Goal: Find specific page/section: Find specific page/section

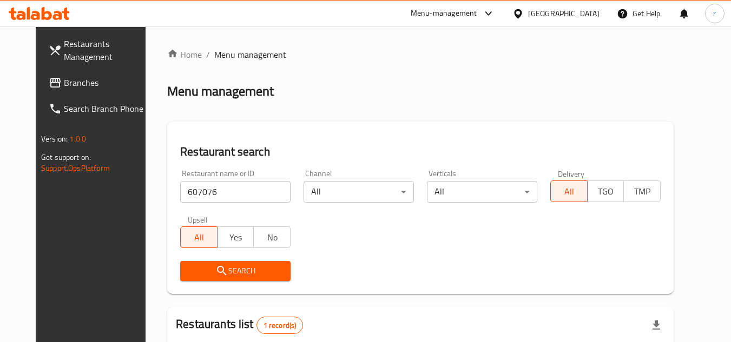
scroll to position [77, 0]
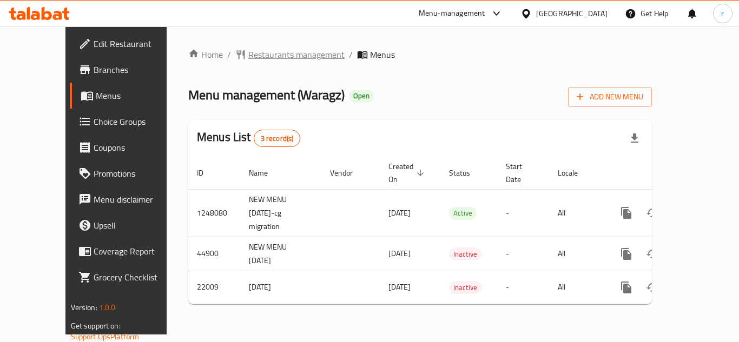
click at [248, 51] on span "Restaurants management" at bounding box center [296, 54] width 96 height 13
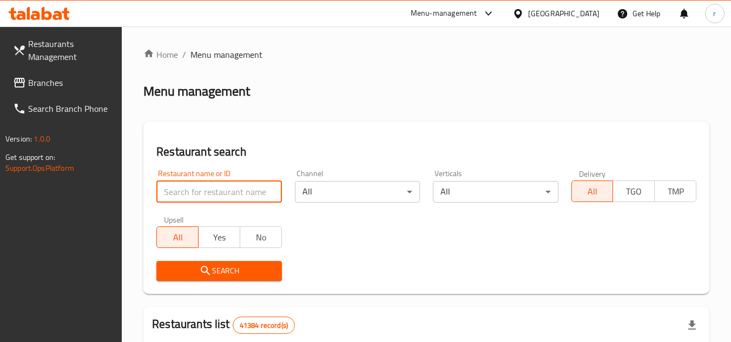
click at [247, 191] on input "search" at bounding box center [218, 192] width 125 height 22
paste input "11587"
type input "11587"
click at [208, 270] on icon "submit" at bounding box center [205, 270] width 13 height 13
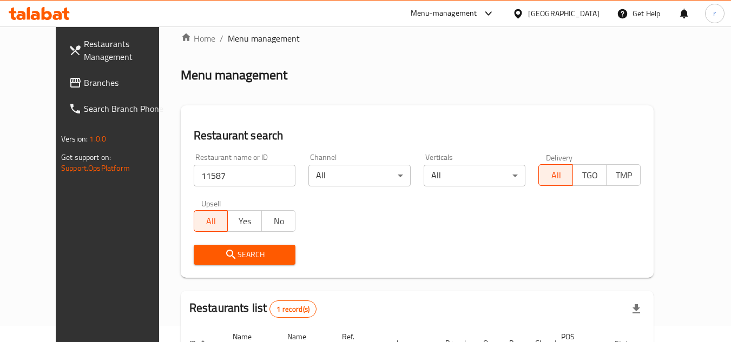
scroll to position [131, 0]
